Goal: Task Accomplishment & Management: Manage account settings

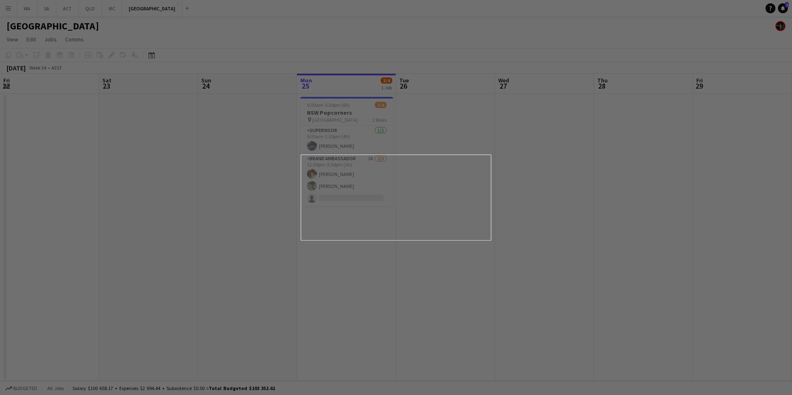
scroll to position [0, 198]
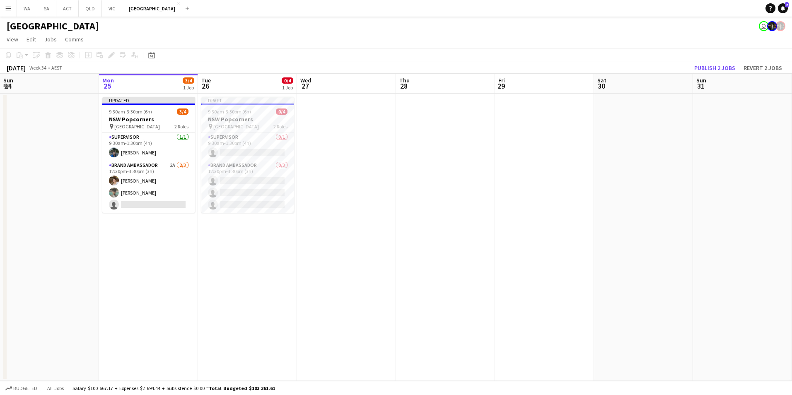
click at [373, 88] on app-board-header-date "Wed 27" at bounding box center [346, 84] width 99 height 20
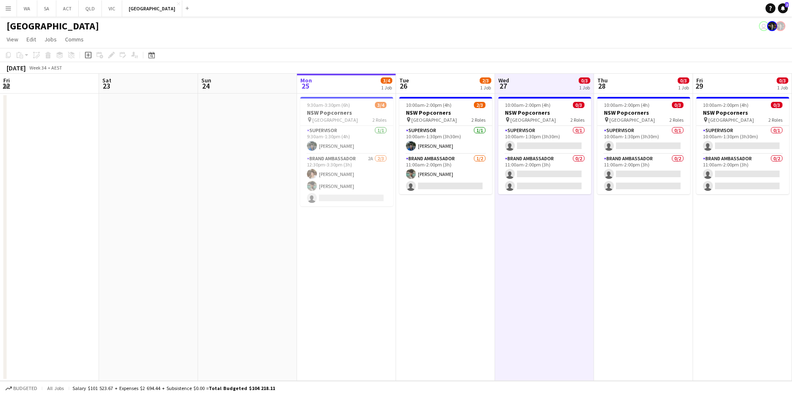
scroll to position [0, 167]
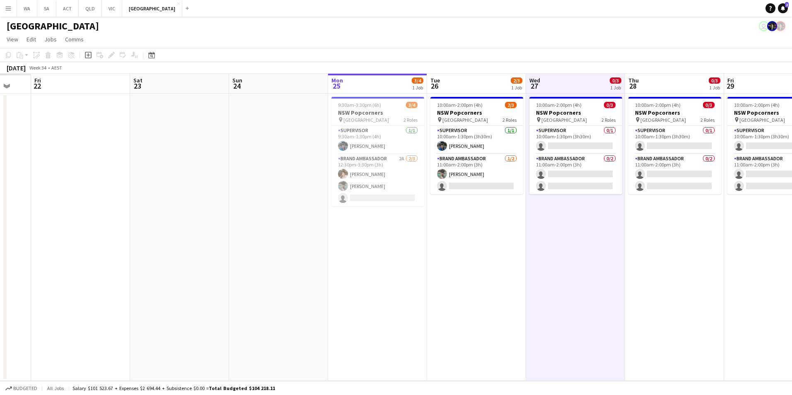
drag, startPoint x: 349, startPoint y: 251, endPoint x: 578, endPoint y: 255, distance: 229.0
click at [578, 255] on app-calendar-viewport "Wed 20 Thu 21 Fri 22 Sat 23 Sun 24 Mon 25 3/4 1 Job Tue 26 2/3 1 Job Wed 27 0/3…" at bounding box center [396, 227] width 792 height 307
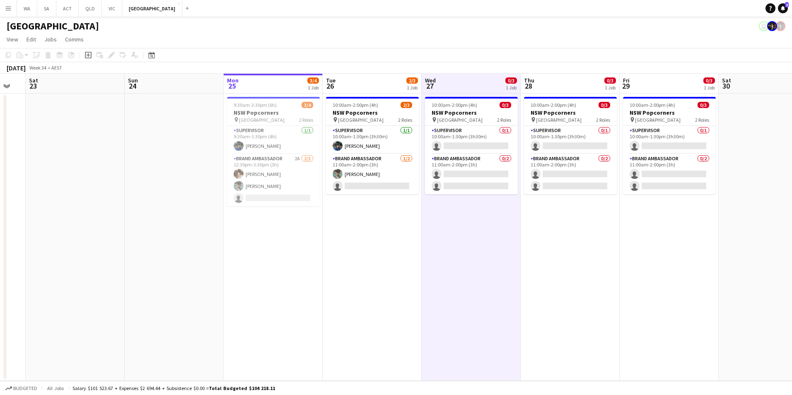
drag, startPoint x: 348, startPoint y: 256, endPoint x: 290, endPoint y: 268, distance: 59.1
click at [290, 268] on app-calendar-viewport "Wed 20 1/1 1 Job Thu 21 1/1 1 Job Fri 22 Sat 23 Sun 24 Mon 25 3/4 1 Job Tue 26 …" at bounding box center [396, 227] width 792 height 307
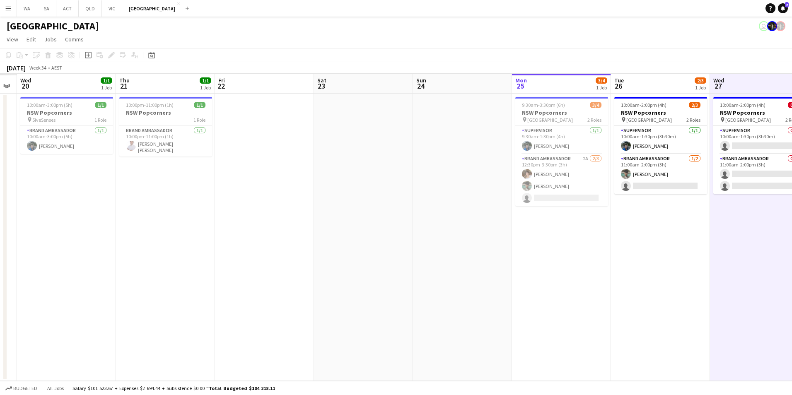
drag, startPoint x: 254, startPoint y: 255, endPoint x: 641, endPoint y: 267, distance: 387.4
click at [641, 267] on app-calendar-viewport "Mon 18 Tue 19 Wed 20 1/1 1 Job Thu 21 1/1 1 Job Fri 22 Sat 23 Sun 24 Mon 25 3/4…" at bounding box center [396, 227] width 792 height 307
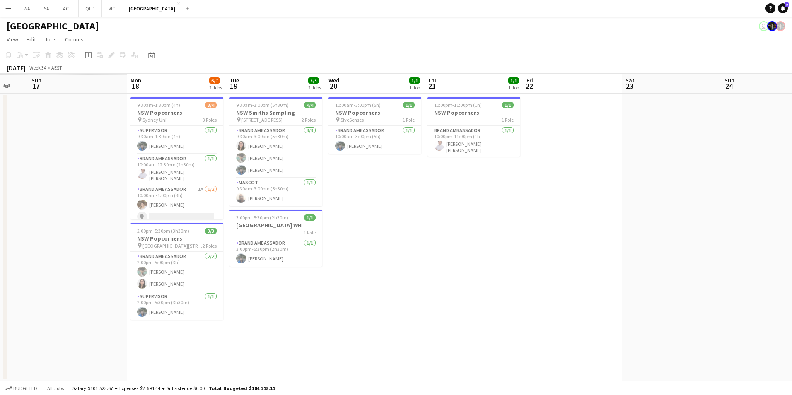
drag, startPoint x: 241, startPoint y: 247, endPoint x: 549, endPoint y: 231, distance: 307.7
click at [549, 231] on app-calendar-viewport "Fri 15 Sat 16 Sun 17 Mon 18 6/7 2 Jobs Tue 19 5/5 2 Jobs Wed 20 1/1 1 Job Thu 2…" at bounding box center [396, 227] width 792 height 307
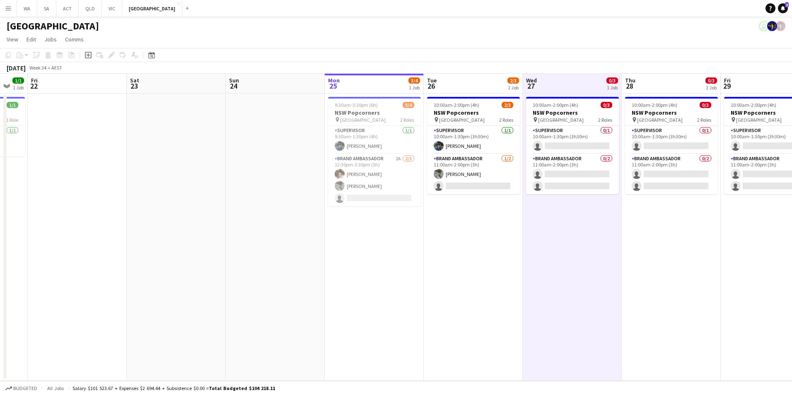
drag, startPoint x: 565, startPoint y: 265, endPoint x: 70, endPoint y: 235, distance: 496.2
click at [70, 235] on app-calendar-viewport "Tue 19 5/5 2 Jobs Wed 20 1/1 1 Job Thu 21 1/1 1 Job Fri 22 Sat 23 Sun 24 Mon 25…" at bounding box center [396, 227] width 792 height 307
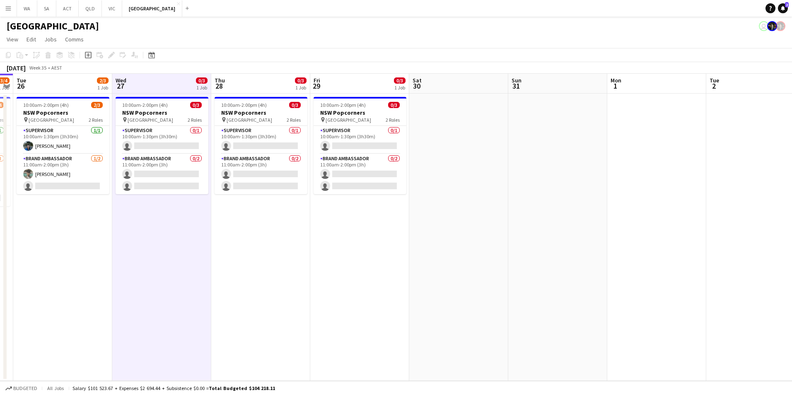
drag, startPoint x: 473, startPoint y: 238, endPoint x: 0, endPoint y: 234, distance: 472.5
click at [0, 234] on html "Menu Boards Boards Boards All jobs Status Workforce Workforce My Workforce Recr…" at bounding box center [396, 197] width 792 height 395
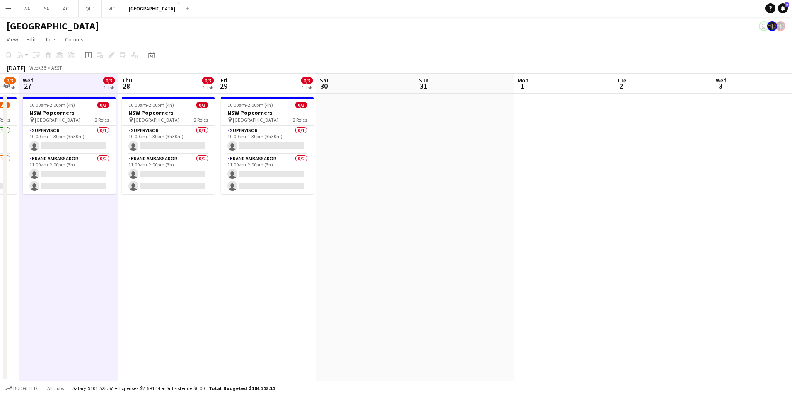
drag, startPoint x: 460, startPoint y: 229, endPoint x: 162, endPoint y: 239, distance: 299.2
click at [162, 239] on app-calendar-viewport "Sun 24 Mon 25 3/4 1 Job Tue 26 2/3 1 Job Wed 27 0/3 1 Job Thu 28 0/3 1 Job Fri …" at bounding box center [396, 227] width 792 height 307
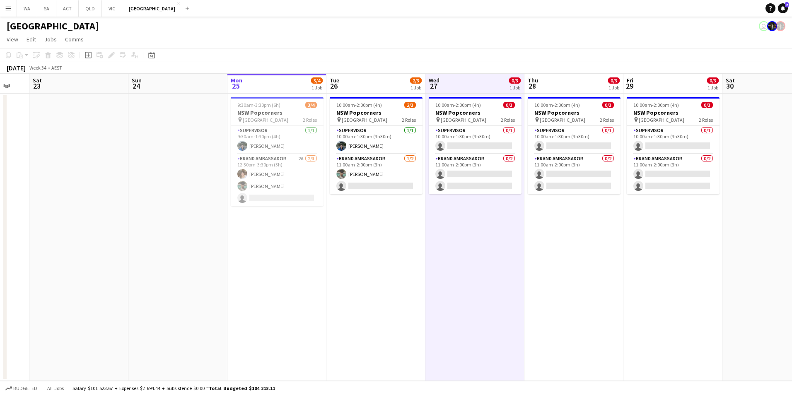
scroll to position [0, 257]
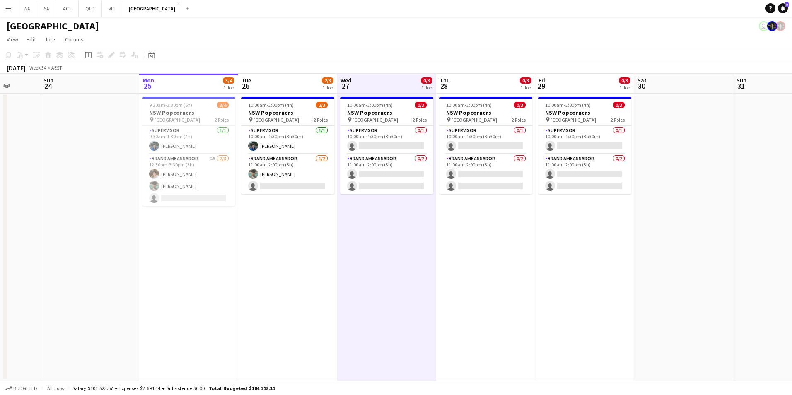
drag, startPoint x: 578, startPoint y: 266, endPoint x: 674, endPoint y: 268, distance: 96.1
click at [674, 268] on app-calendar-viewport "Thu 21 1/1 1 Job Fri 22 Sat 23 Sun 24 Mon 25 3/4 1 Job Tue 26 2/3 1 Job Wed 27 …" at bounding box center [396, 227] width 792 height 307
click at [586, 133] on app-card-role "Supervisor 0/1 10:00am-1:30pm (3h30m) single-neutral-actions" at bounding box center [584, 140] width 93 height 28
